Goal: Transaction & Acquisition: Purchase product/service

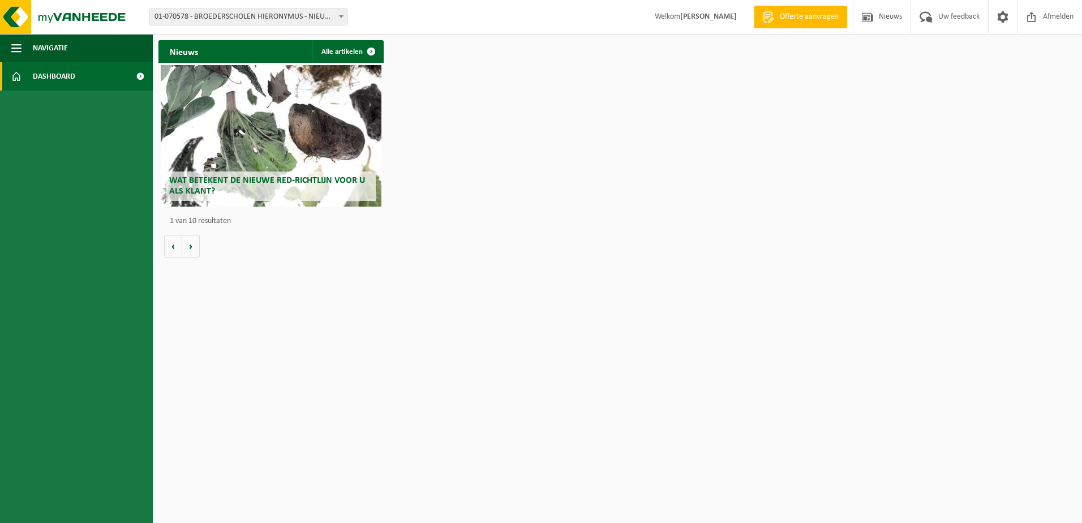
click at [344, 23] on span at bounding box center [341, 16] width 11 height 15
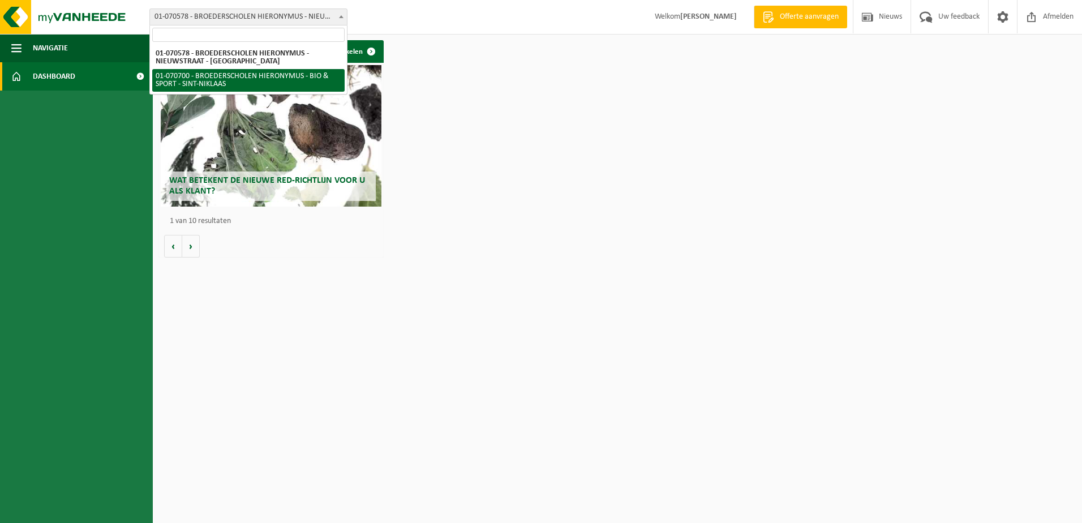
select select "475"
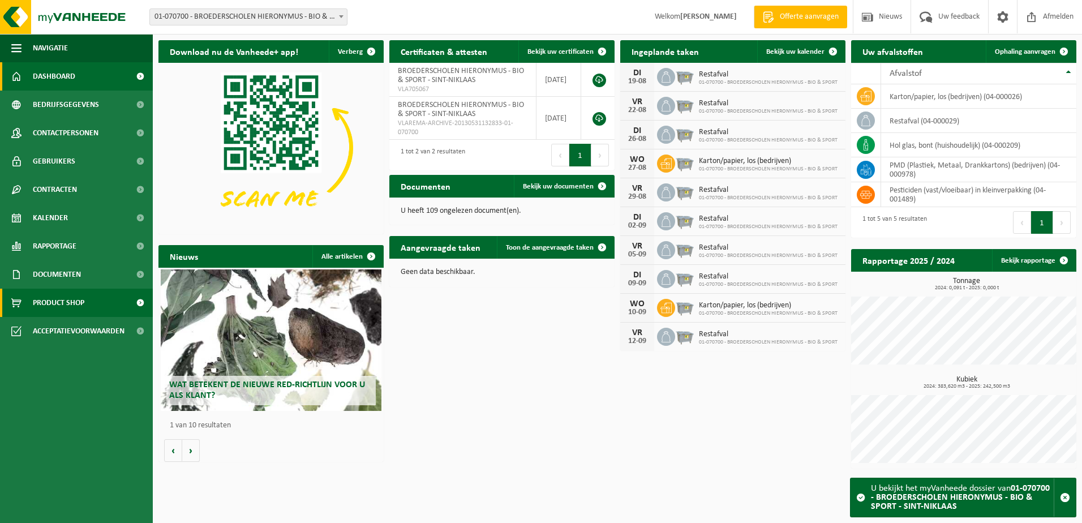
click at [134, 306] on span at bounding box center [139, 303] width 25 height 28
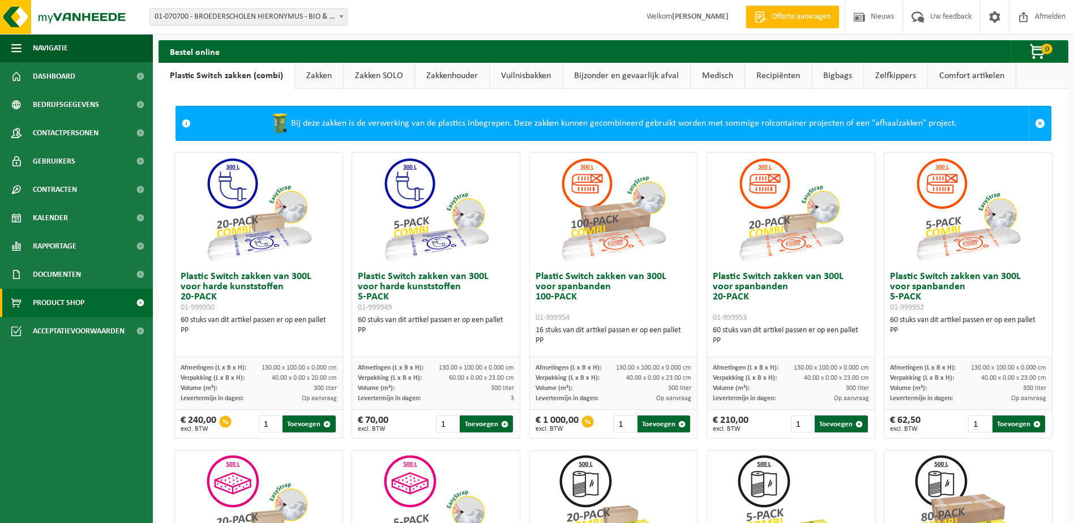
click at [955, 75] on link "Comfort artikelen" at bounding box center [972, 76] width 88 height 26
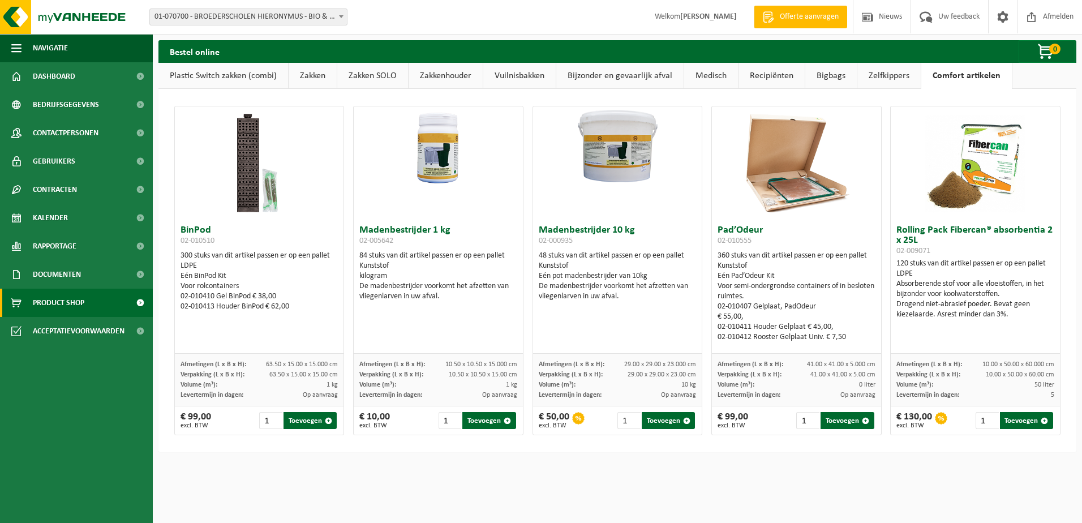
click at [890, 73] on link "Zelfkippers" at bounding box center [889, 76] width 63 height 26
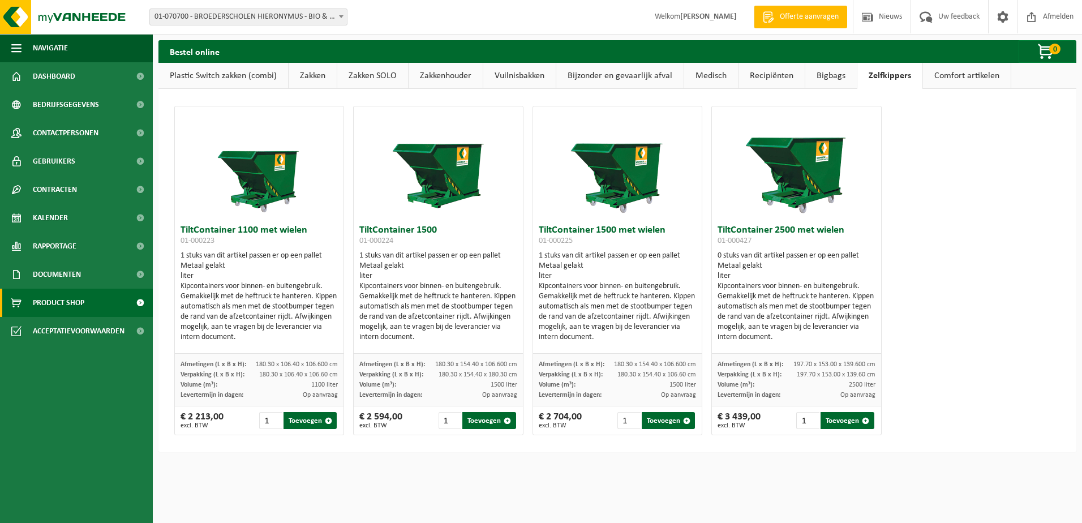
click at [832, 78] on link "Bigbags" at bounding box center [832, 76] width 52 height 26
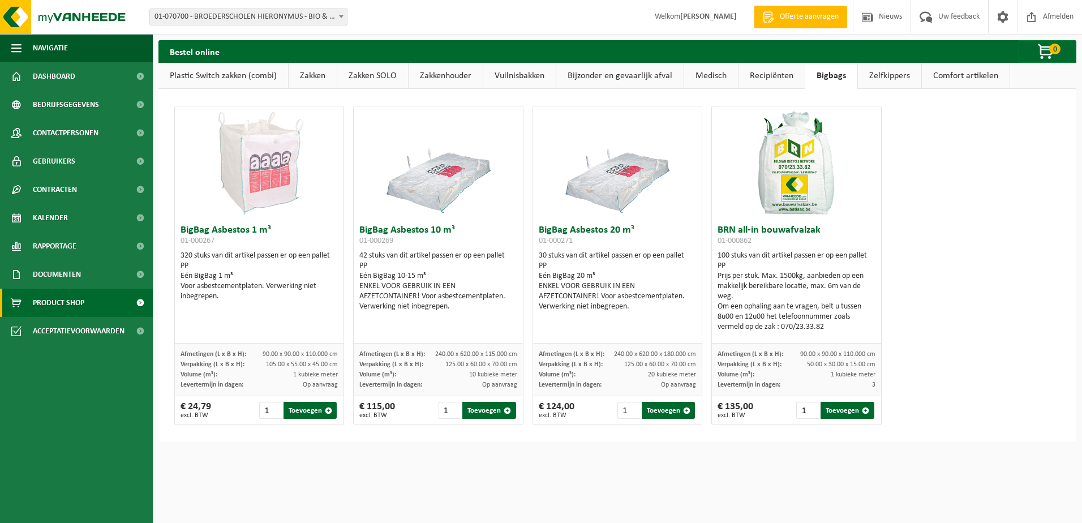
click at [776, 75] on link "Recipiënten" at bounding box center [772, 76] width 66 height 26
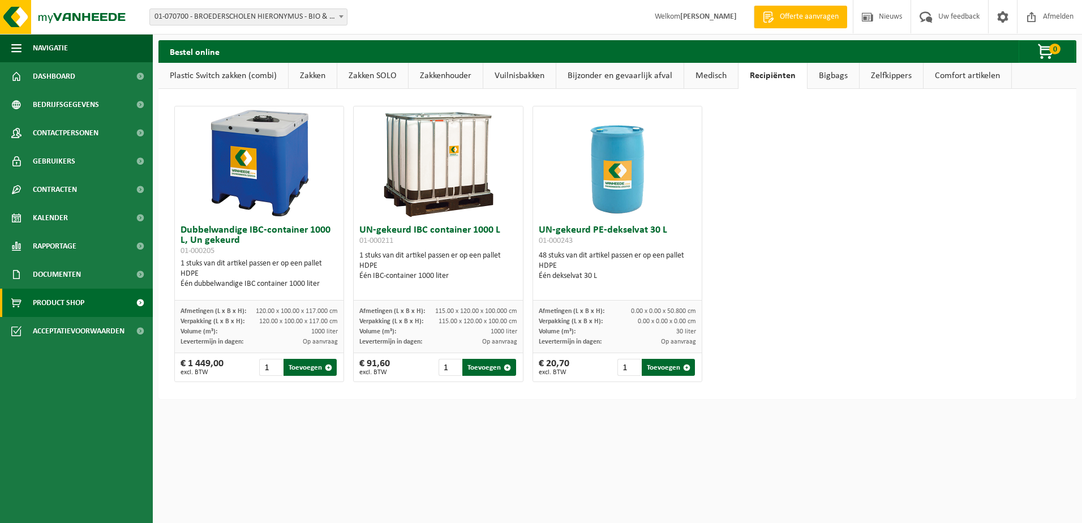
click at [712, 71] on link "Medisch" at bounding box center [711, 76] width 54 height 26
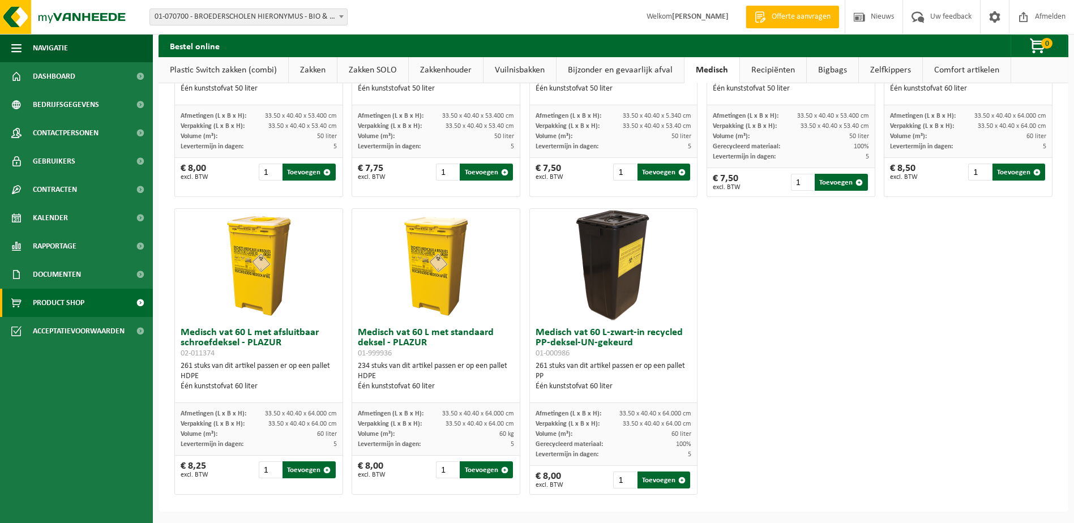
scroll to position [210, 0]
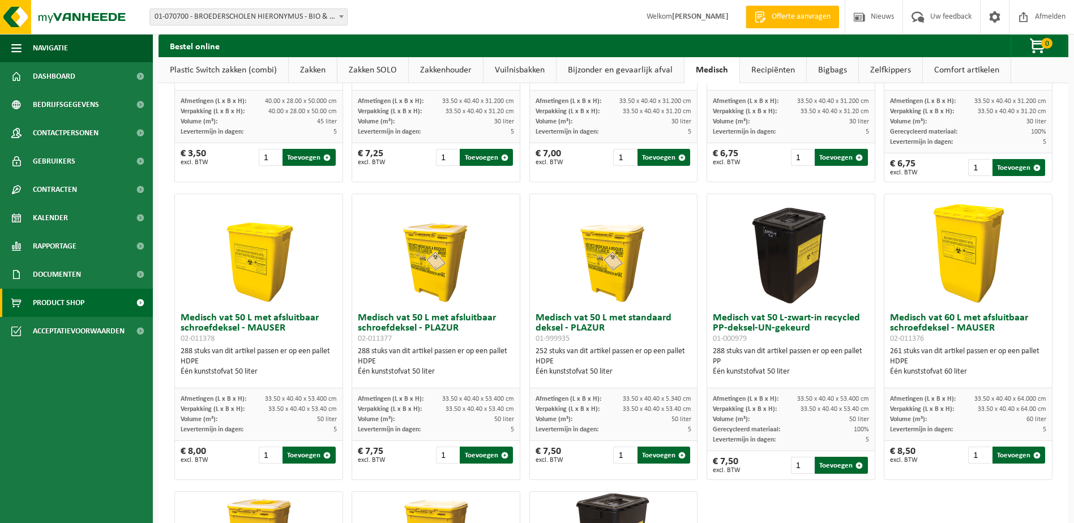
click at [620, 71] on link "Bijzonder en gevaarlijk afval" at bounding box center [619, 70] width 127 height 26
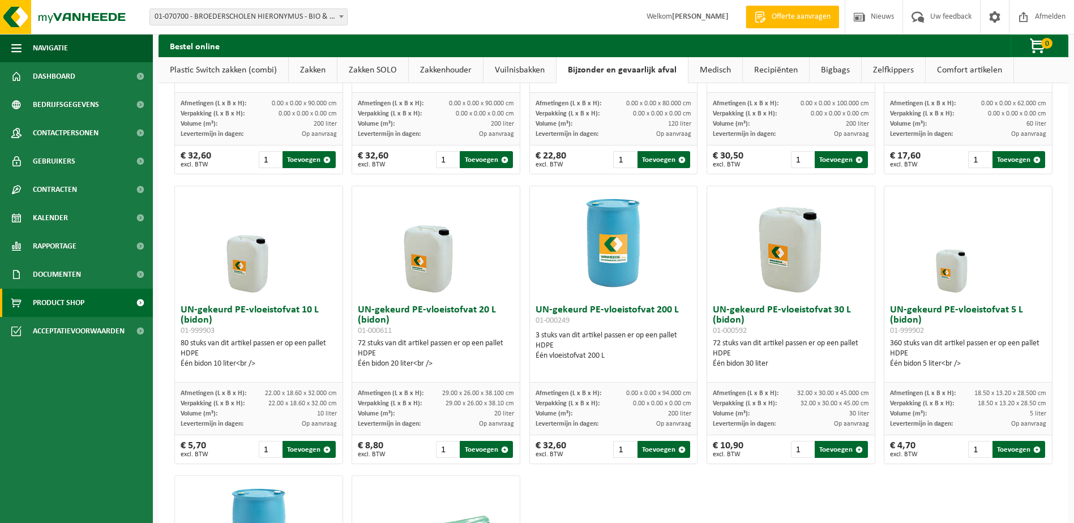
click at [509, 68] on link "Vuilnisbakken" at bounding box center [519, 70] width 72 height 26
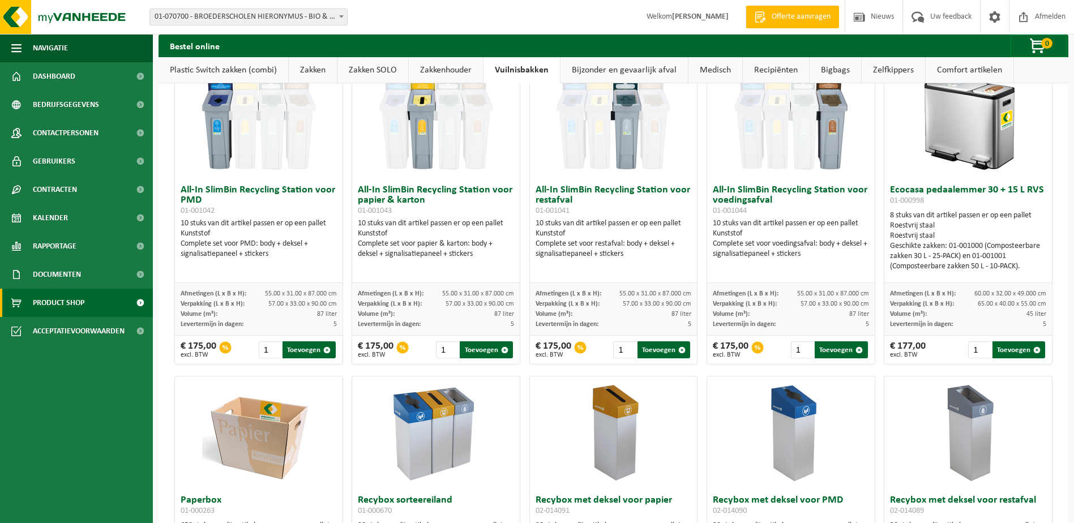
scroll to position [0, 0]
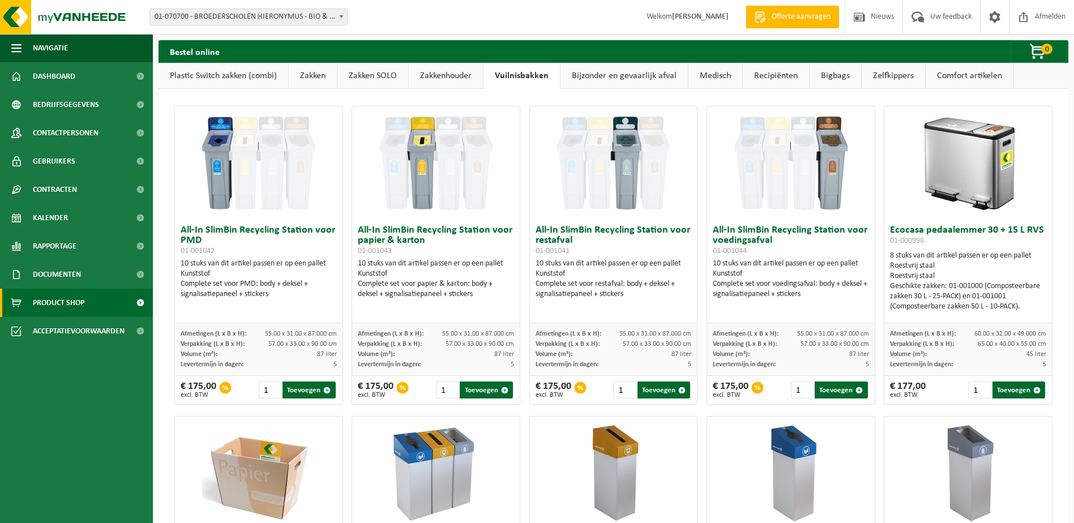
click at [452, 77] on link "Zakkenhouder" at bounding box center [446, 76] width 74 height 26
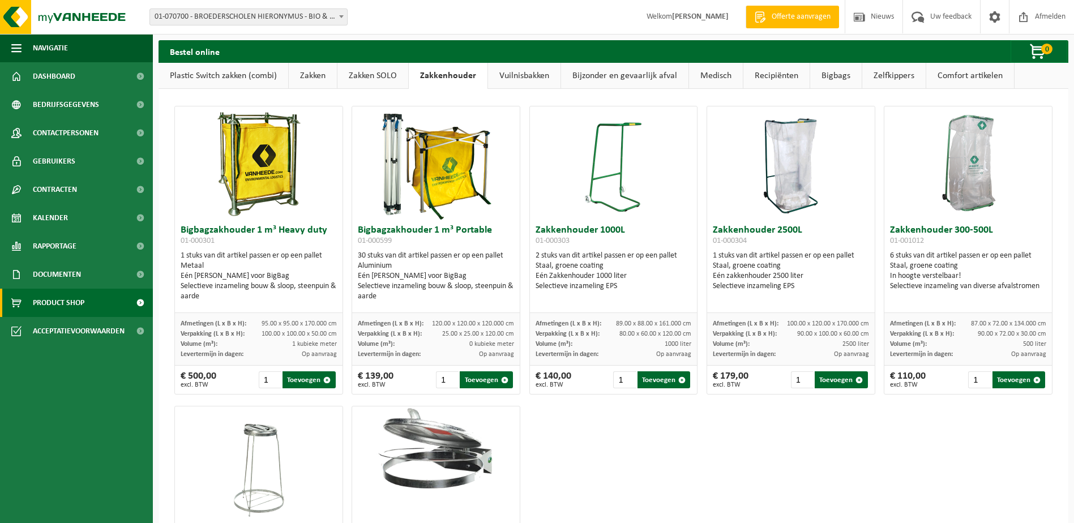
click at [357, 75] on link "Zakken SOLO" at bounding box center [372, 76] width 71 height 26
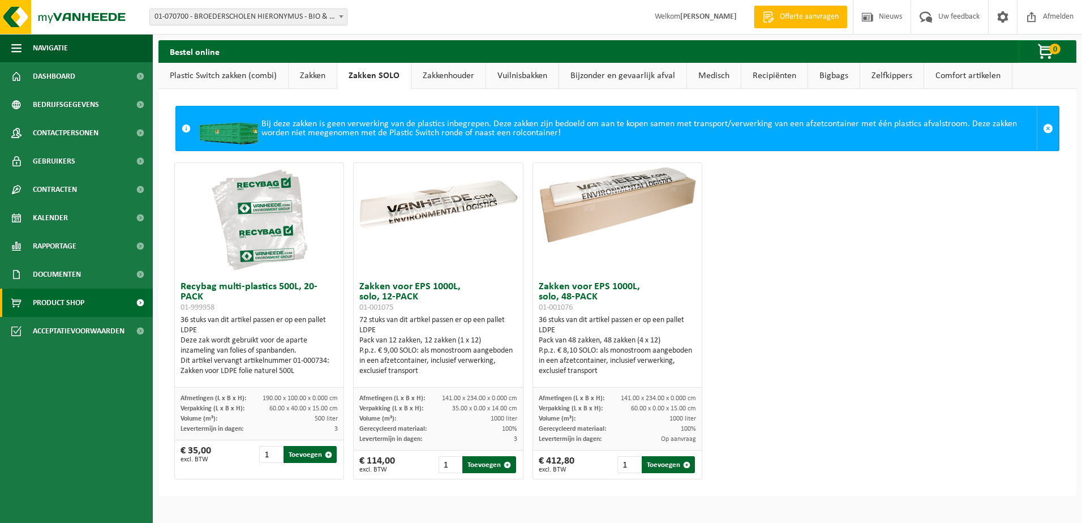
click at [327, 76] on link "Zakken" at bounding box center [313, 76] width 48 height 26
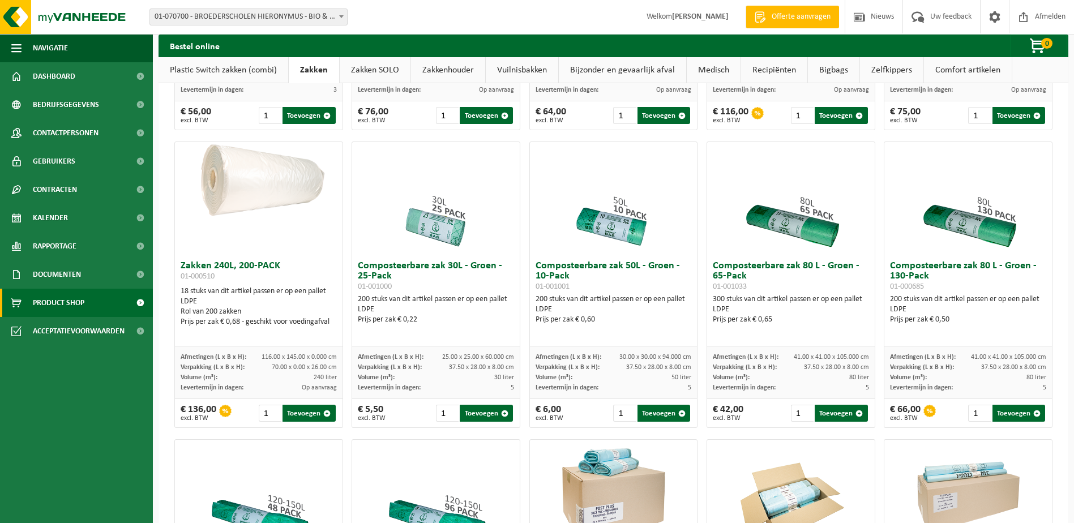
scroll to position [239, 0]
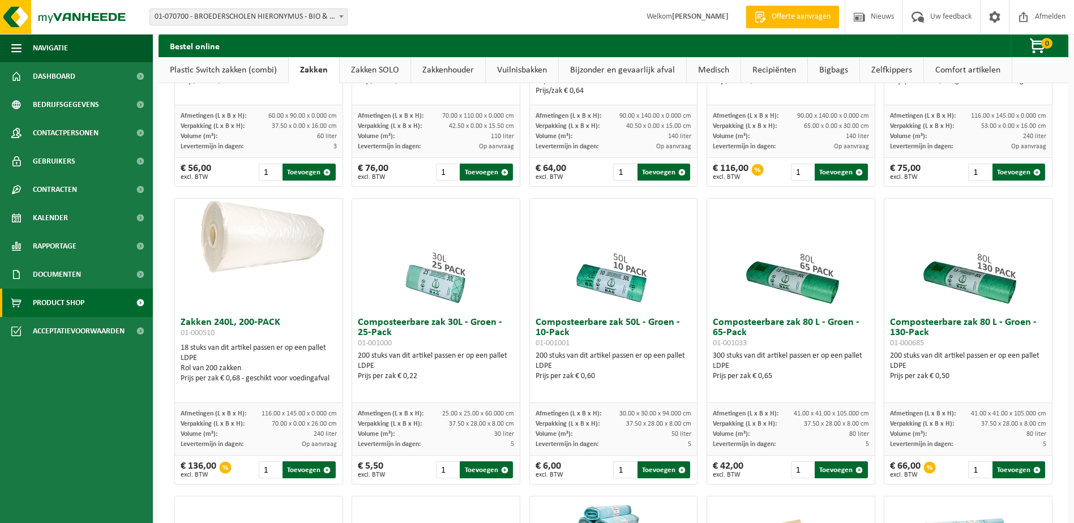
click at [238, 77] on link "Plastic Switch zakken (combi)" at bounding box center [224, 70] width 130 height 26
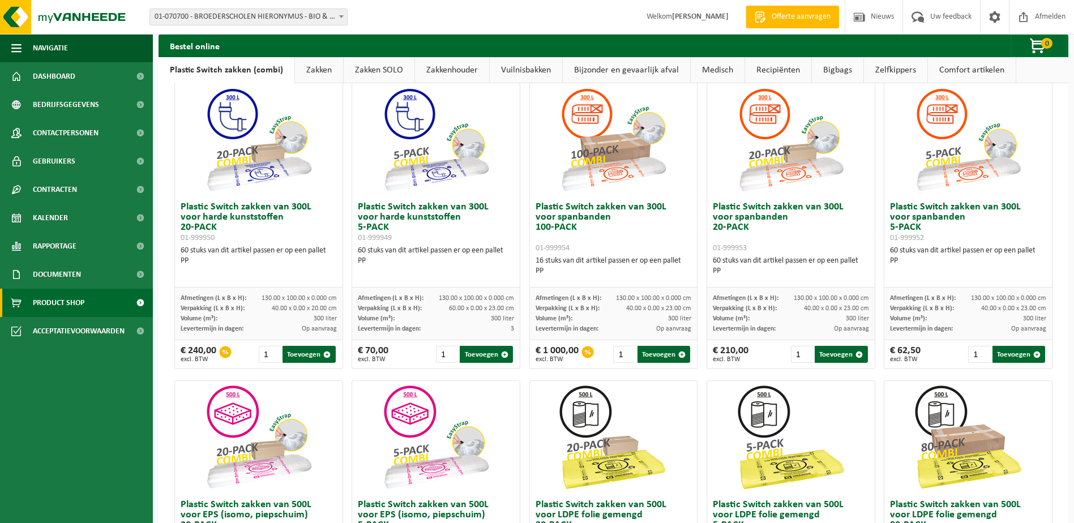
scroll to position [13, 0]
